Goal: Complete application form

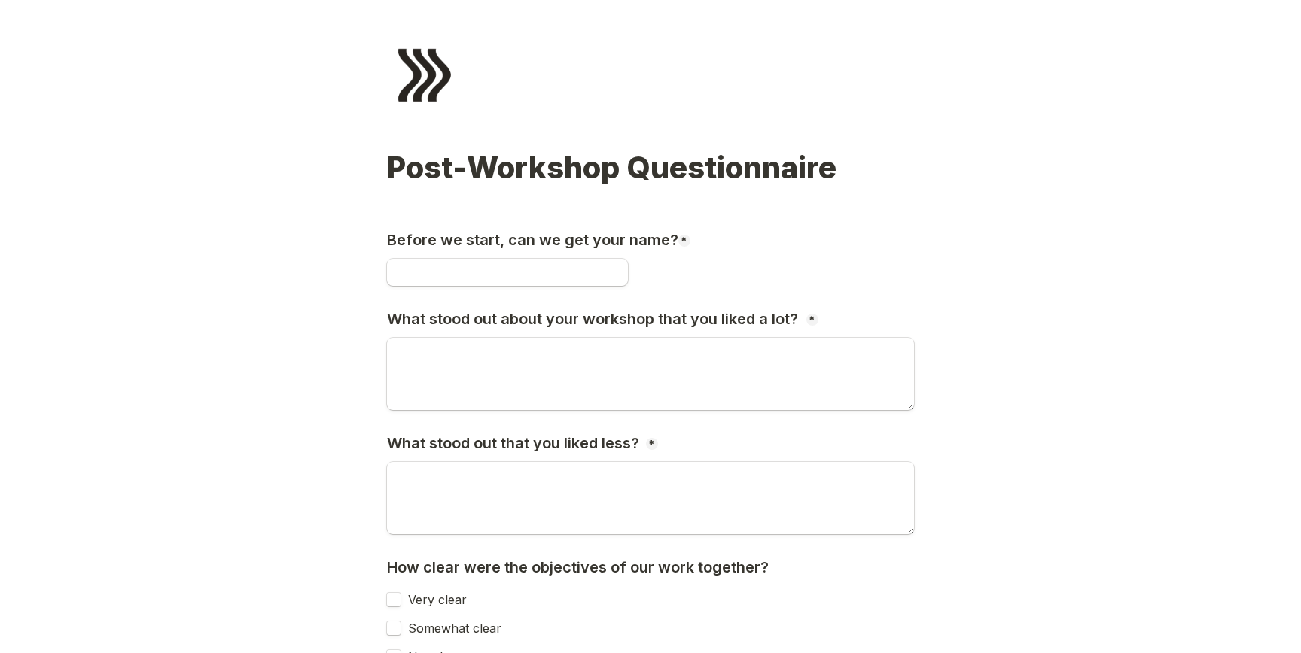
drag, startPoint x: 0, startPoint y: 0, endPoint x: 443, endPoint y: 261, distance: 514.6
click at [443, 261] on input "Before we start, can we get your name?" at bounding box center [507, 272] width 241 height 27
type input "Alexa"
click at [458, 379] on textarea "What stood out about your workshop that you liked a lot?" at bounding box center [650, 374] width 527 height 72
click at [468, 374] on textarea "To enrich screen reader interactions, please activate Accessibility in Grammarl…" at bounding box center [650, 374] width 527 height 72
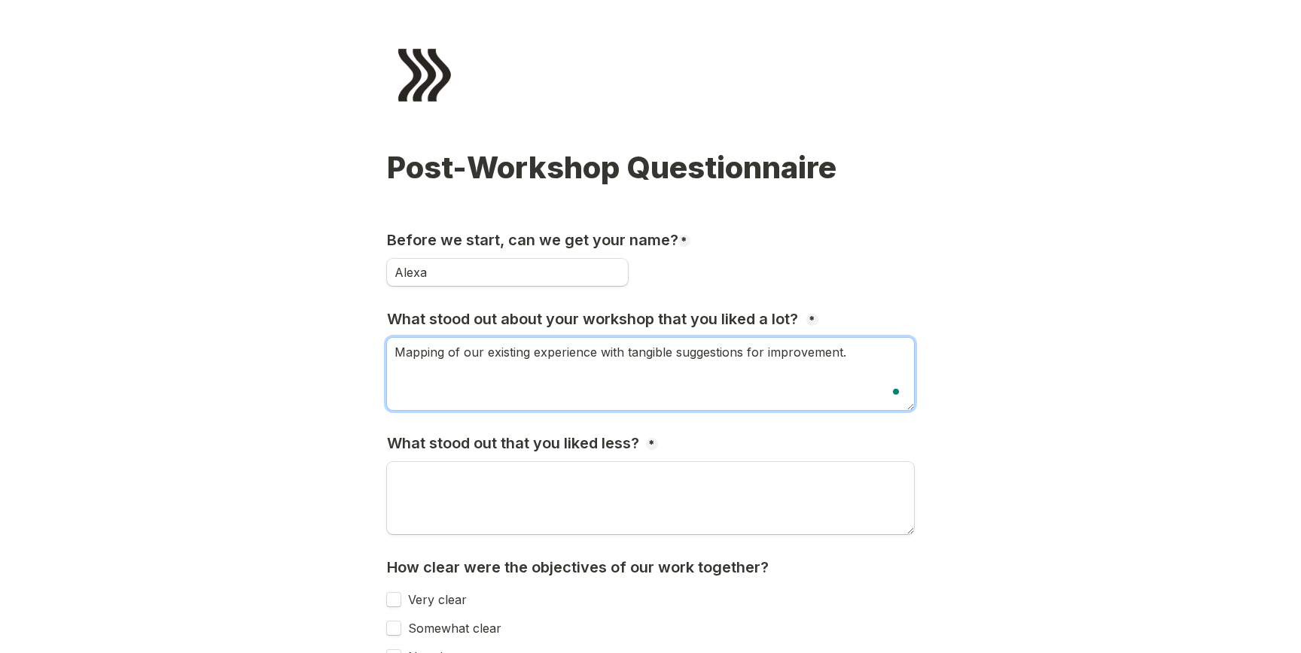
type textarea "Mapping of our existing experience with tangible suggestions for improvement."
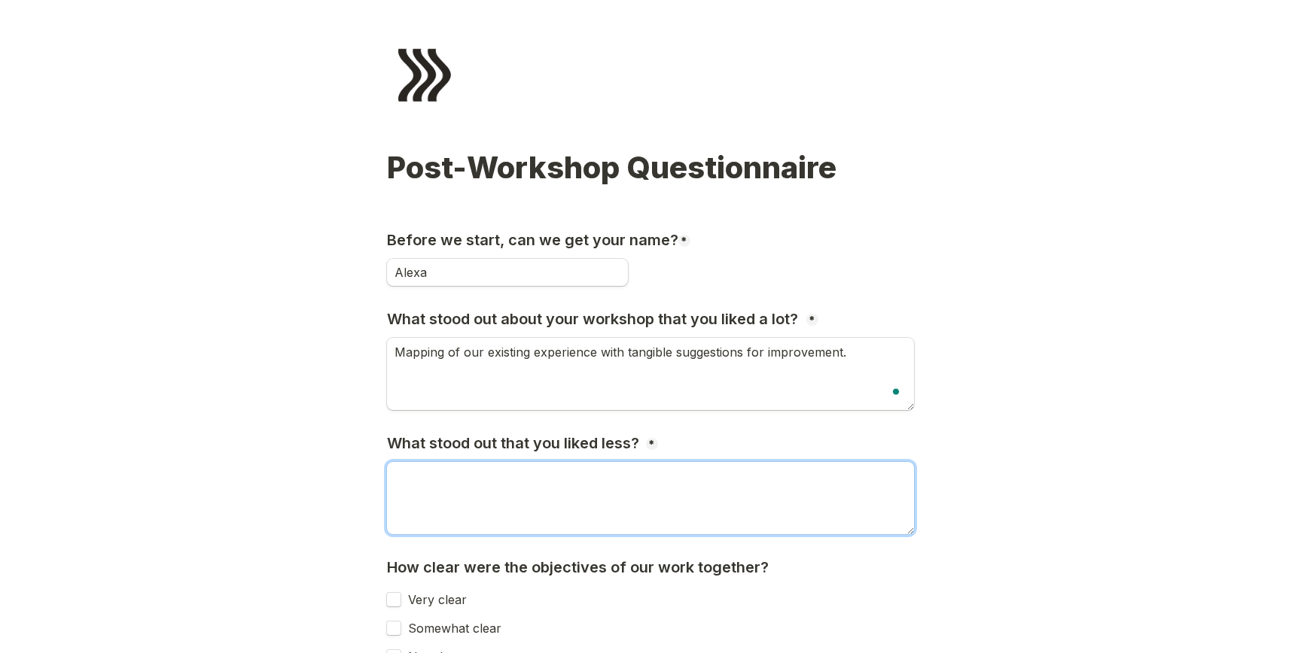
click at [440, 500] on textarea "What stood out that you liked less?" at bounding box center [650, 498] width 527 height 72
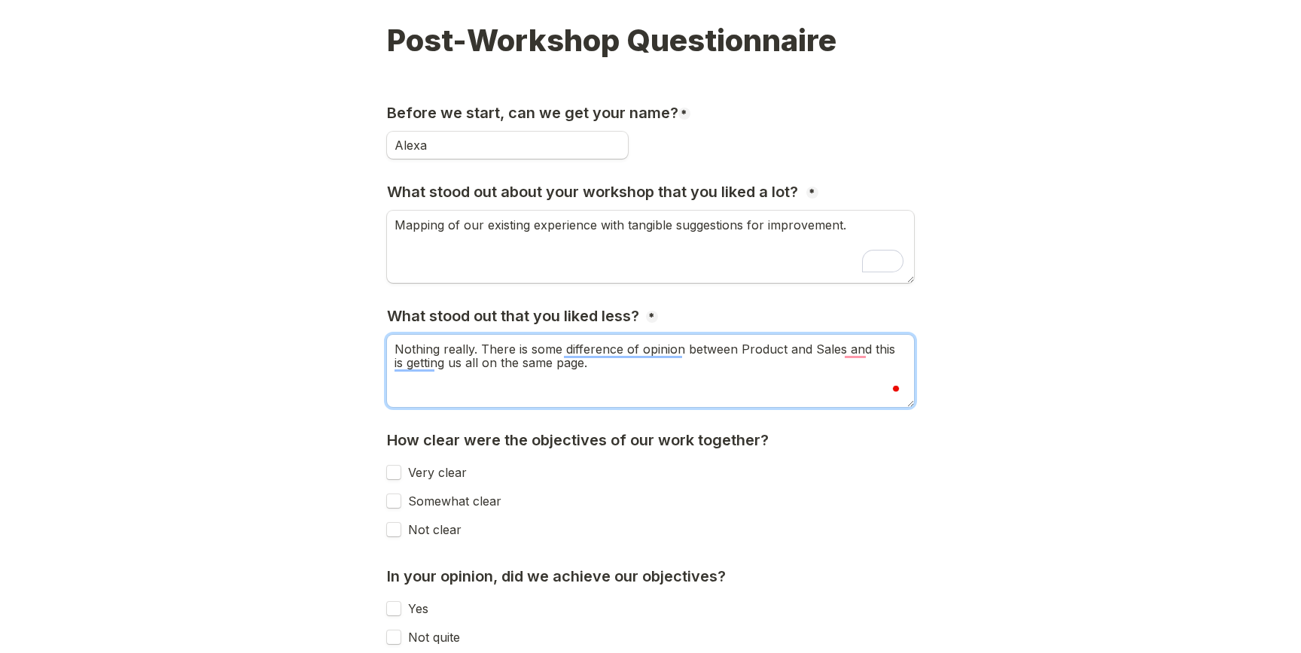
scroll to position [152, 0]
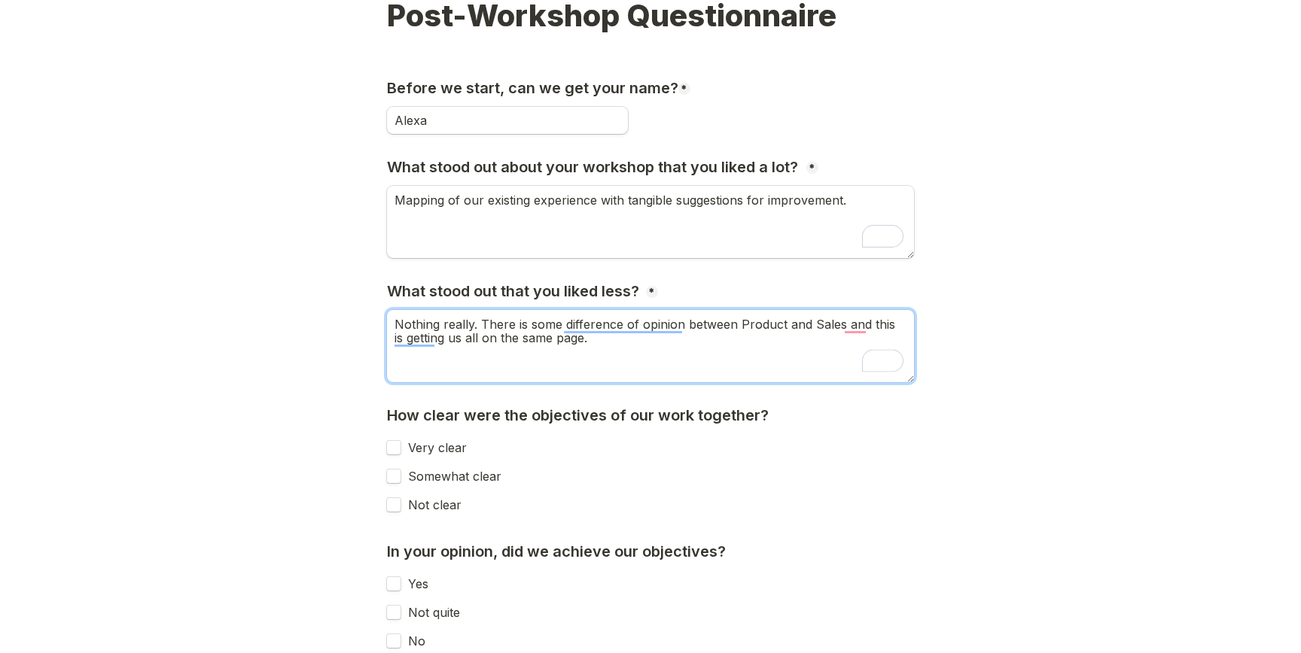
type textarea "Nothing really. There is some difference of opinion between Product and Sales a…"
click at [394, 474] on input "Somewhat clear" at bounding box center [393, 476] width 15 height 15
checkbox input "true"
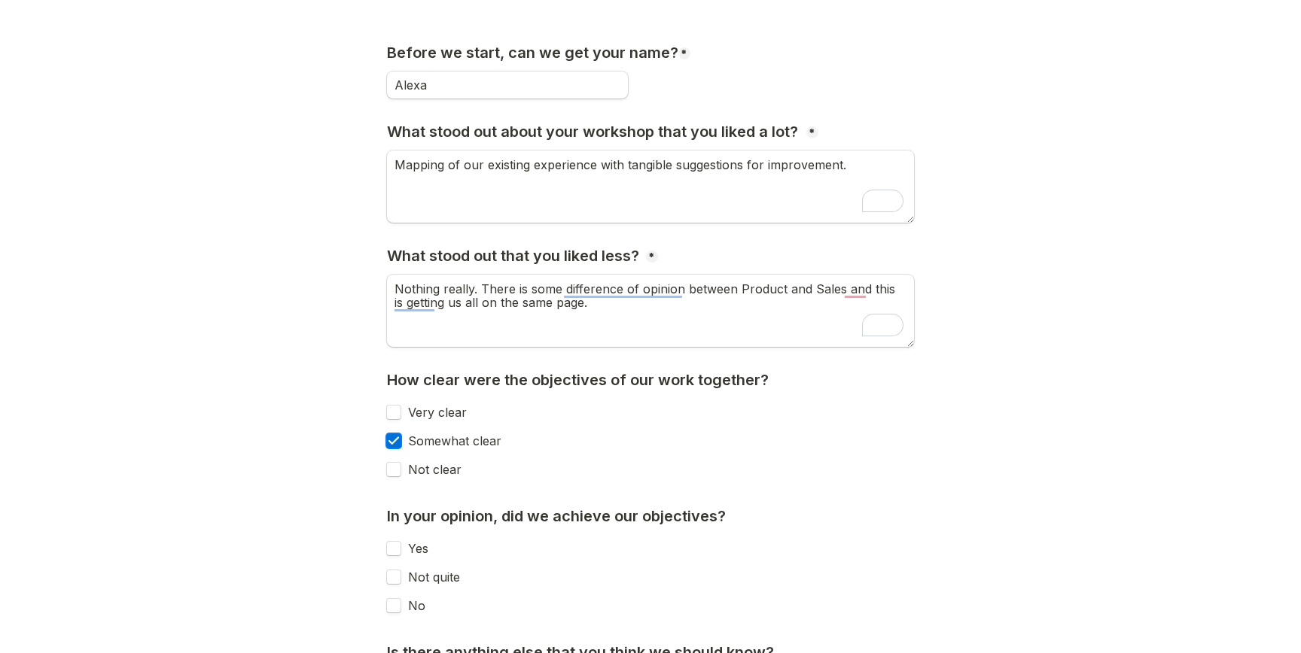
scroll to position [190, 0]
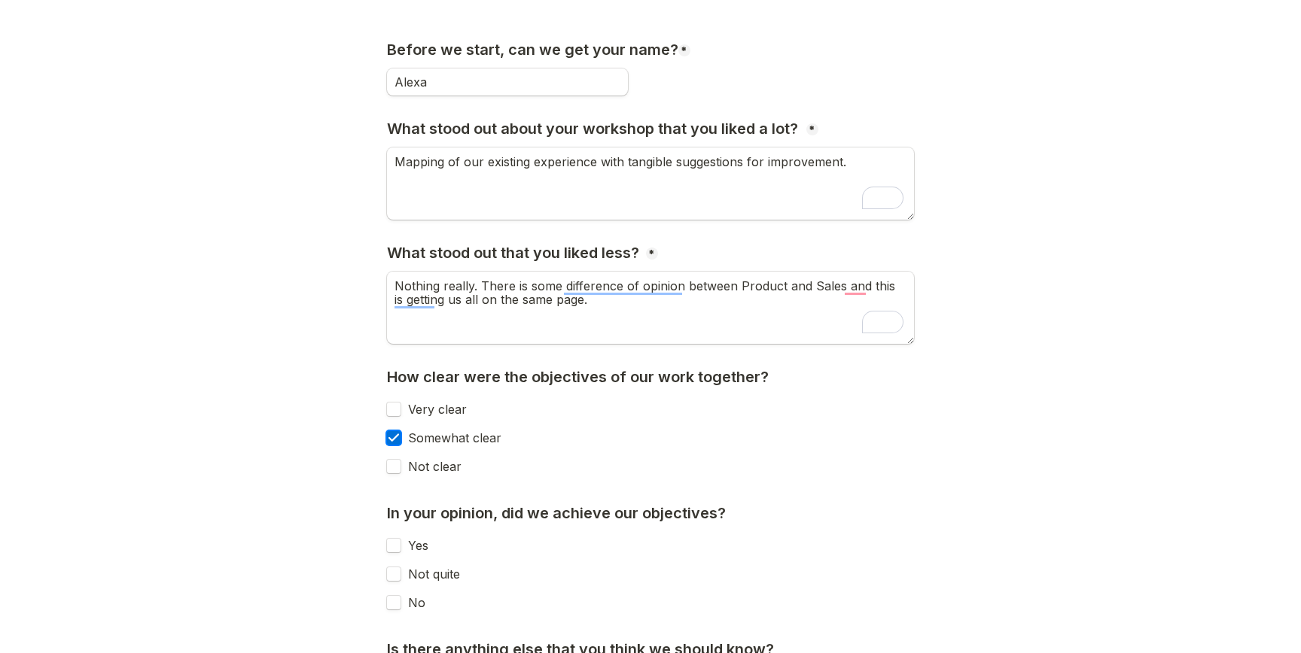
click at [401, 410] on label "Very clear" at bounding box center [434, 410] width 66 height 14
click at [401, 410] on input "Very clear" at bounding box center [393, 409] width 15 height 15
checkbox input "true"
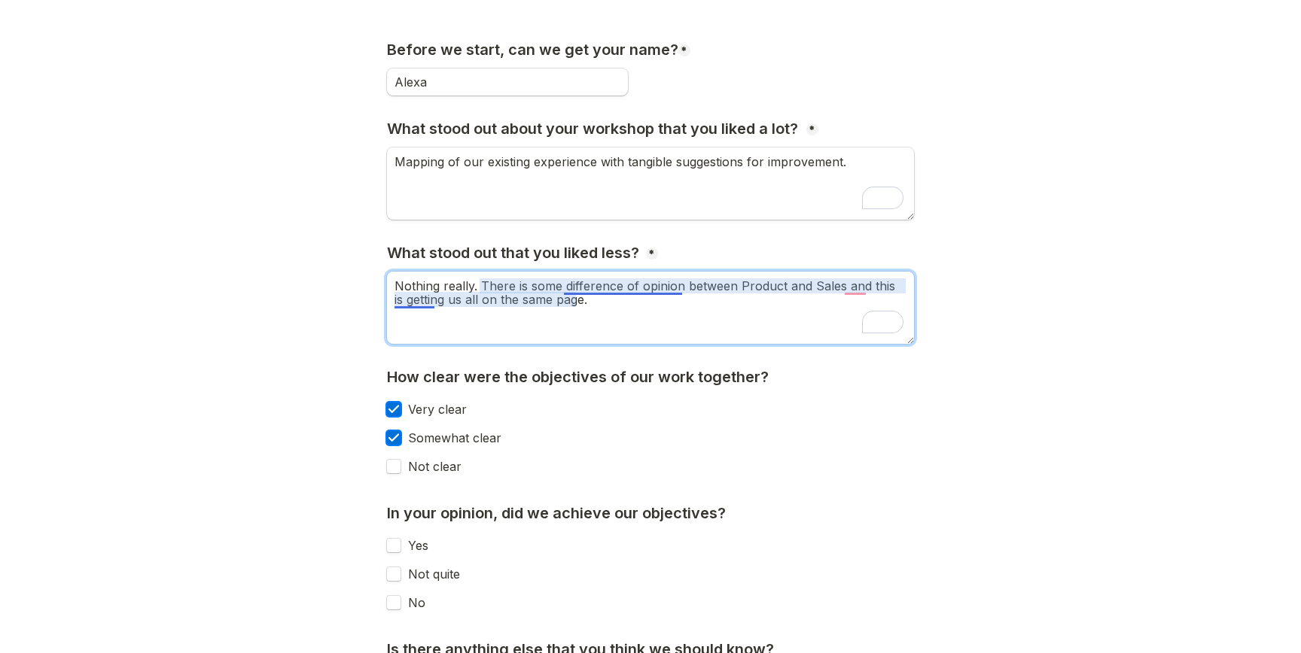
click at [648, 286] on textarea "Nothing really. There is some difference of opinion between Product and Sales a…" at bounding box center [650, 308] width 527 height 72
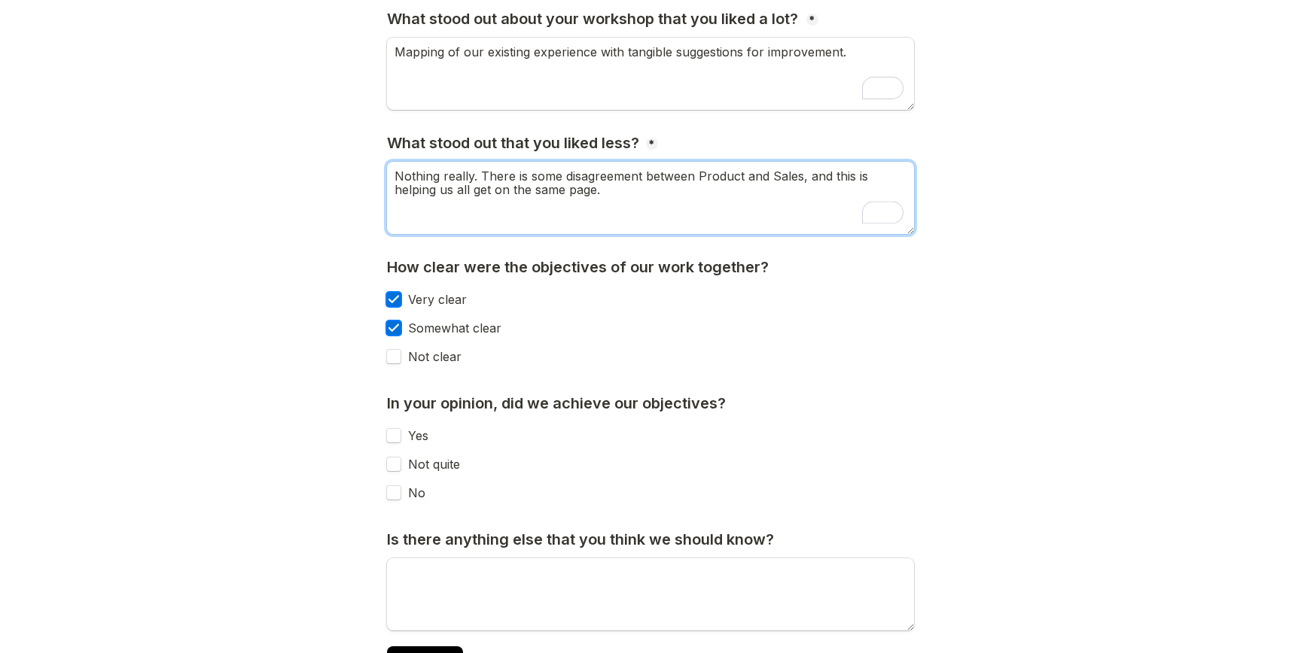
scroll to position [343, 0]
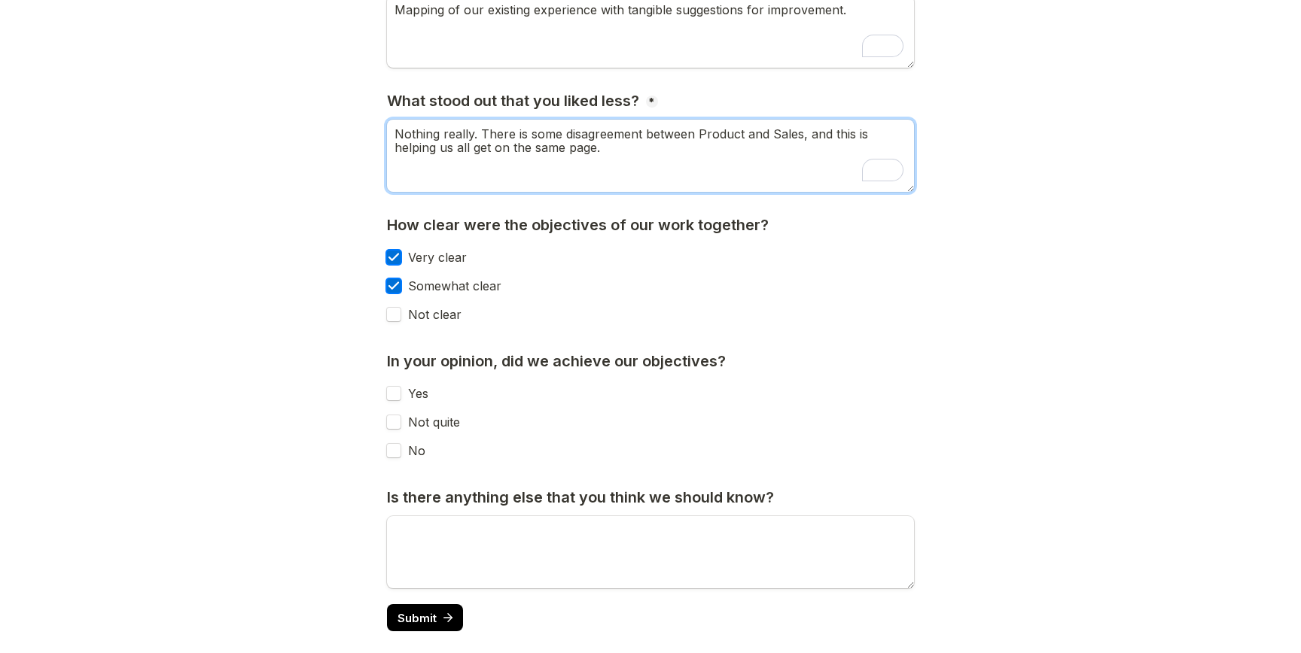
type textarea "Nothing really. There is some disagreement between Product and Sales, and this …"
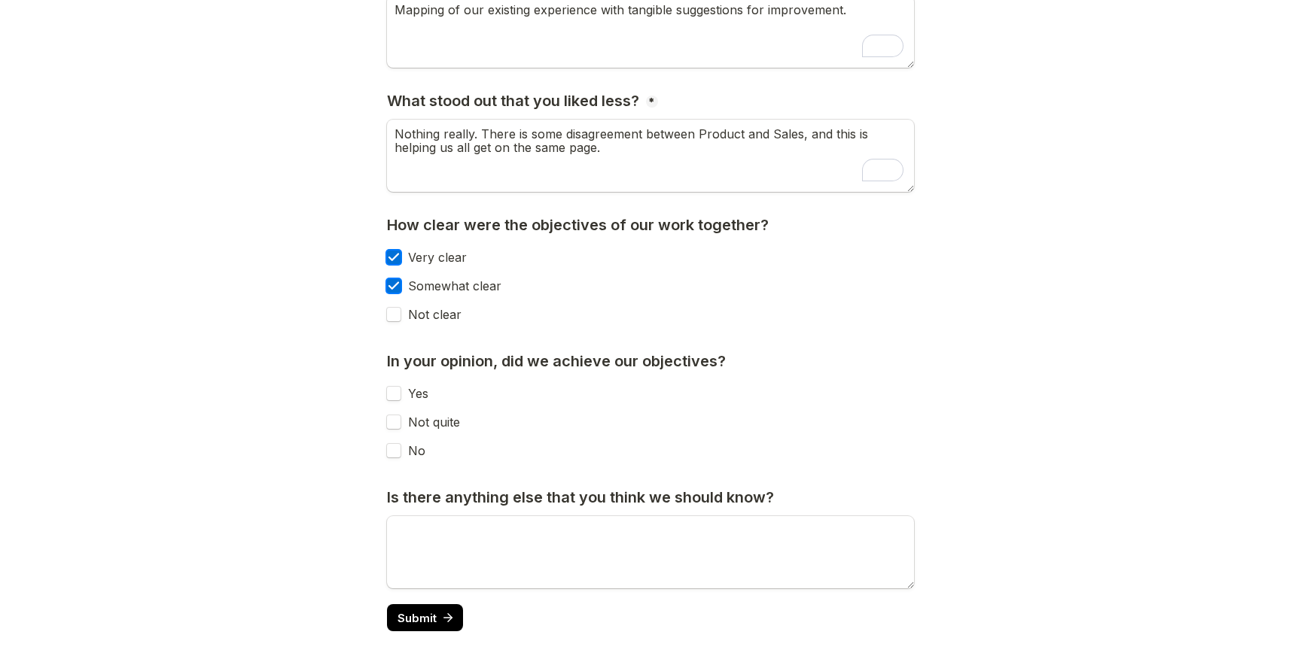
click at [390, 393] on input "Yes" at bounding box center [393, 393] width 15 height 15
checkbox input "true"
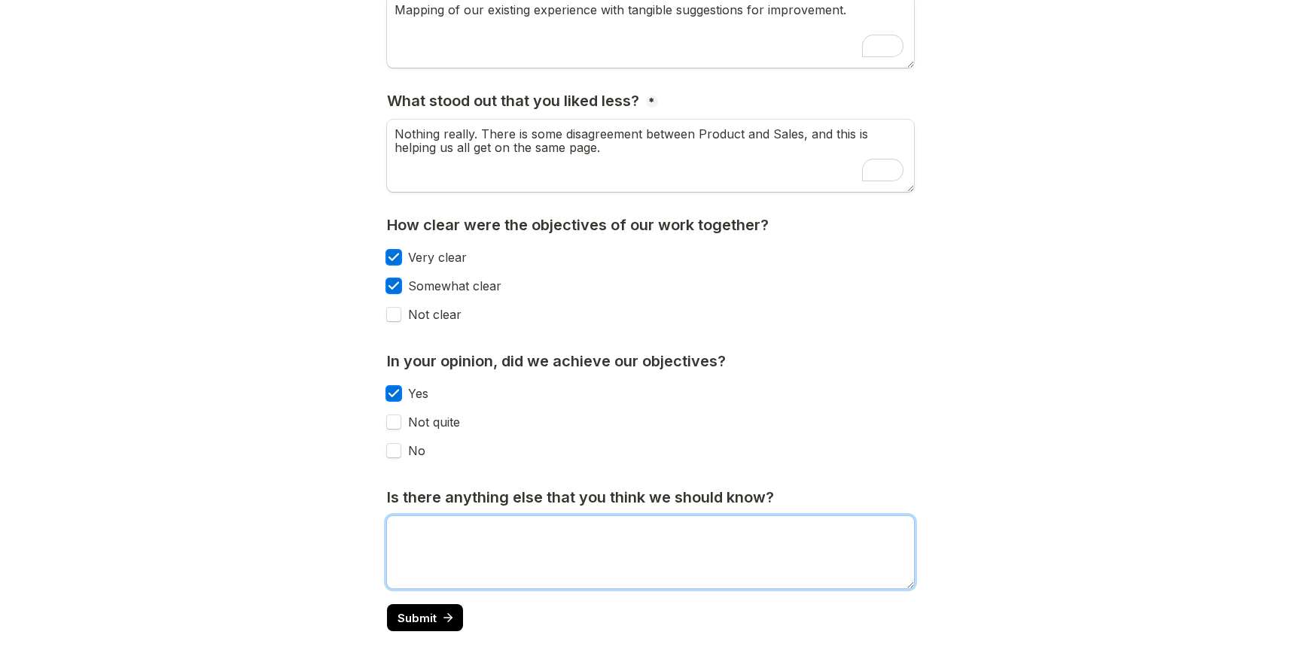
click at [464, 549] on textarea "Is there anything else that you think we should know?" at bounding box center [650, 552] width 527 height 72
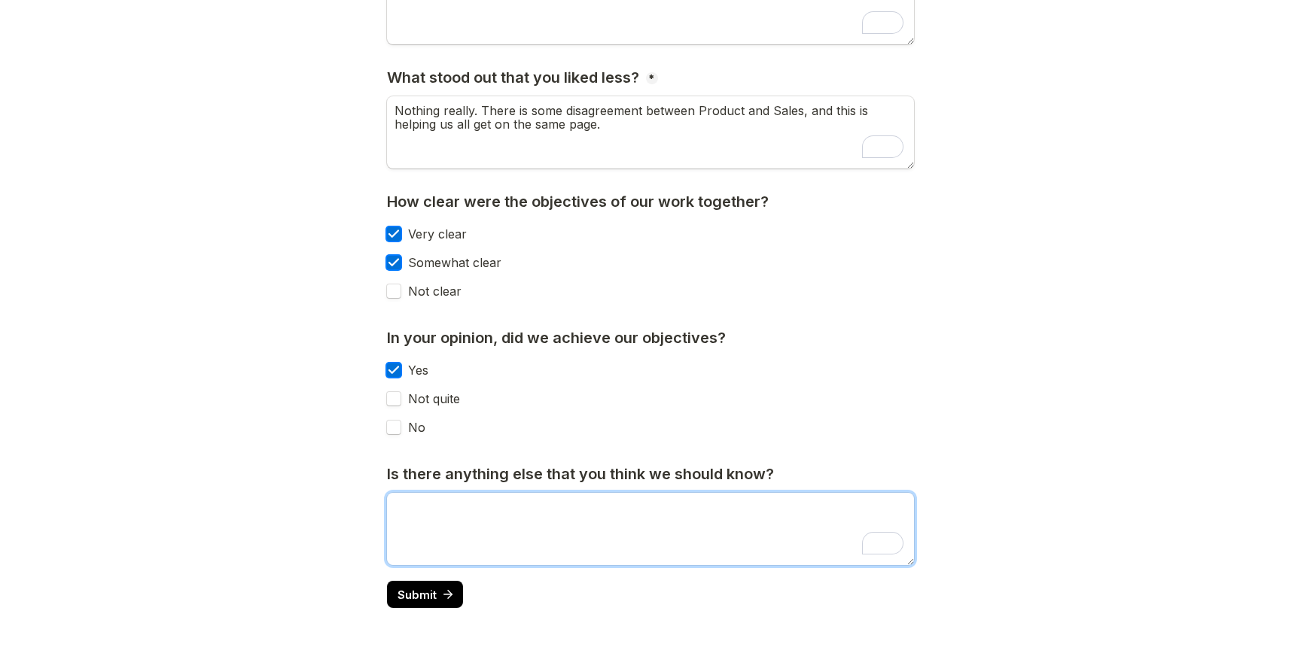
type textarea "T"
type textarea "Not paer"
click at [628, 500] on textarea "The team tends to get caught up on cartain words but you seem to be helping us …" at bounding box center [650, 529] width 527 height 72
click at [690, 508] on textarea "The team tends to get caught up on certain words but you seem to be helping us …" at bounding box center [650, 529] width 527 height 72
type textarea "The team tends to get caught up on certain words, but you seem to be helping us…"
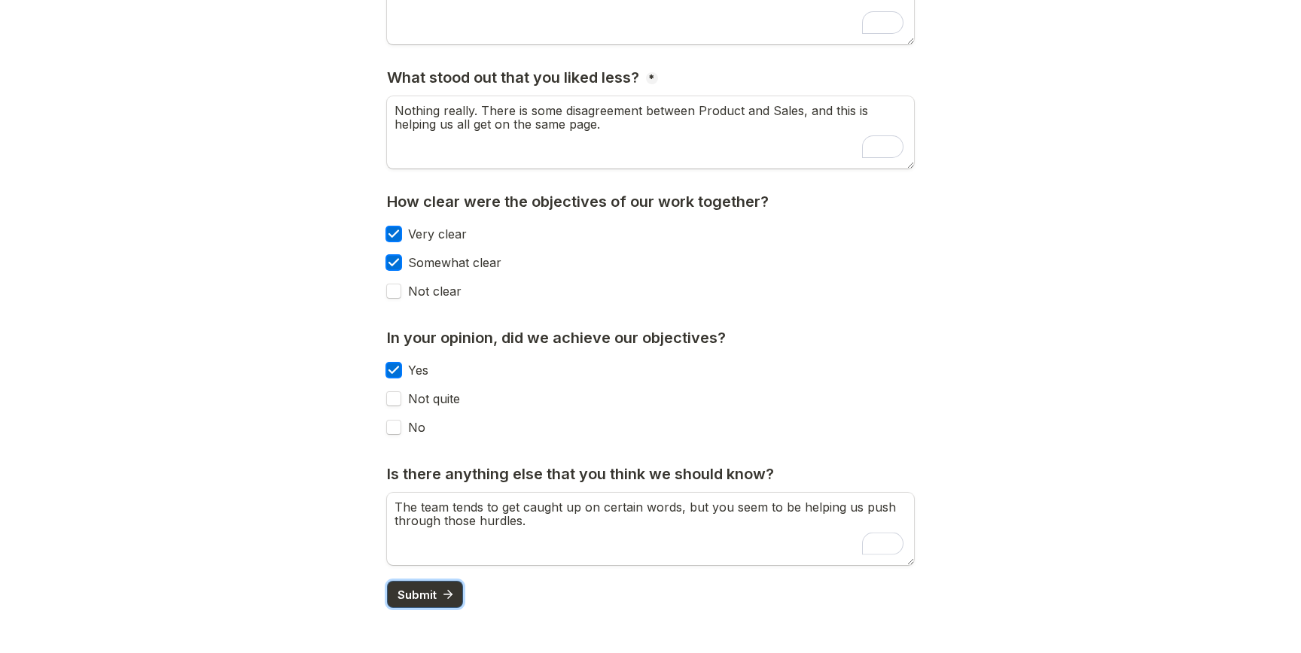
click at [434, 597] on span "Submit" at bounding box center [416, 594] width 39 height 11
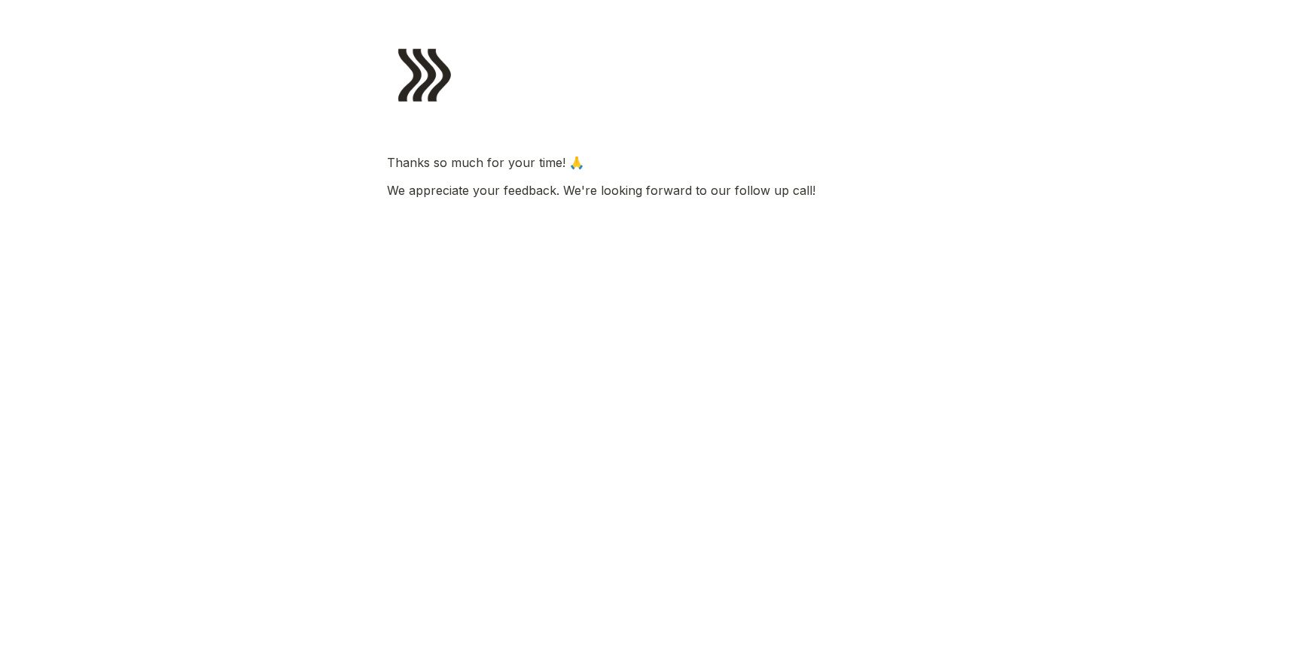
scroll to position [0, 0]
